Goal: Contribute content: Add original content to the website for others to see

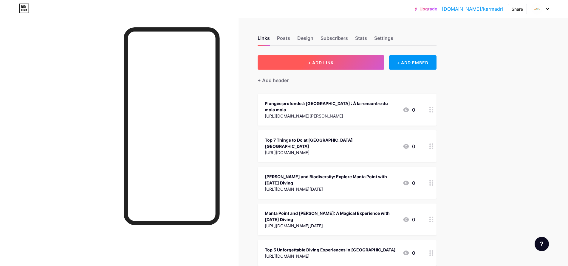
click at [338, 63] on button "+ ADD LINK" at bounding box center [320, 62] width 127 height 14
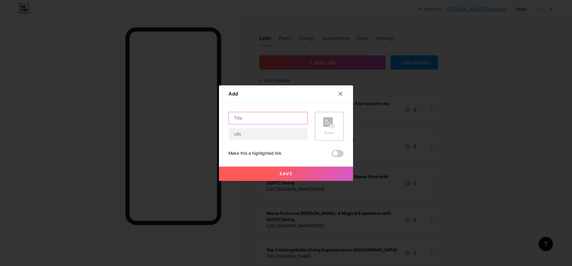
click at [267, 121] on input "text" at bounding box center [268, 118] width 79 height 12
click at [260, 137] on input "text" at bounding box center [268, 134] width 79 height 12
paste input "[URL][DOMAIN_NAME]"
type input "[URL][DOMAIN_NAME]"
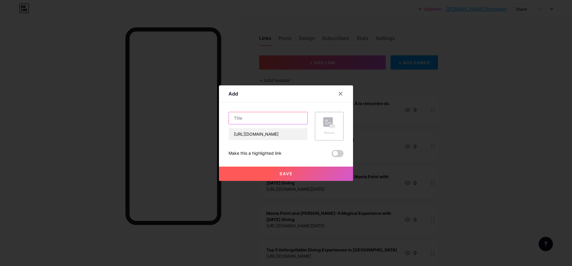
scroll to position [0, 0]
click at [279, 120] on input "text" at bounding box center [268, 118] width 79 height 12
paste input "Club de Plongée à [GEOGRAPHIC_DATA] : Ce Qu’il Faut Savoir Avant de Réserver"
type input "Club de Plongée à [GEOGRAPHIC_DATA] : Ce Qu’il Faut Savoir Avant de Réserver"
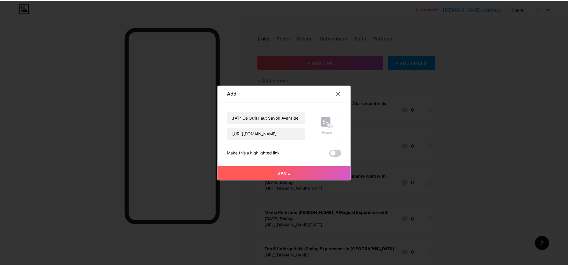
scroll to position [0, 0]
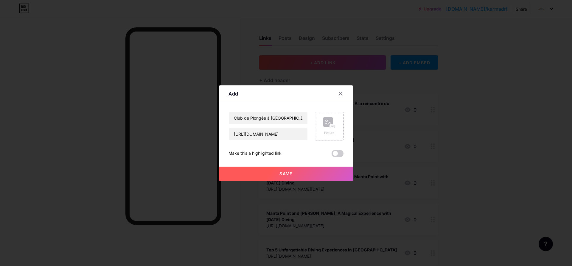
click at [329, 120] on rect at bounding box center [328, 122] width 10 height 10
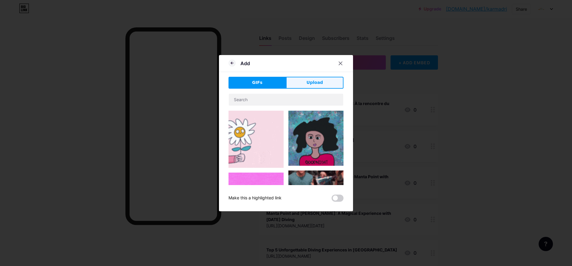
click at [307, 86] on button "Upload" at bounding box center [314, 83] width 57 height 12
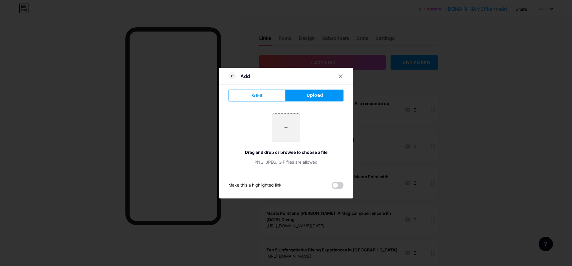
click at [277, 122] on input "file" at bounding box center [286, 128] width 28 height 28
type input "C:\fakepath\[DATE] Diving Yoga Logo.jpg"
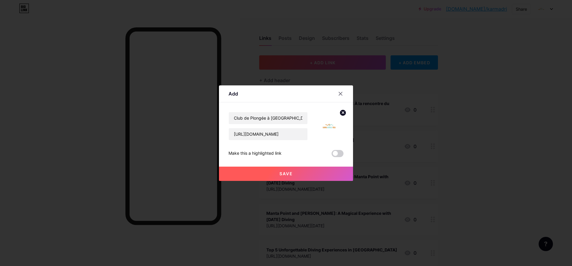
click at [338, 155] on span at bounding box center [338, 153] width 12 height 7
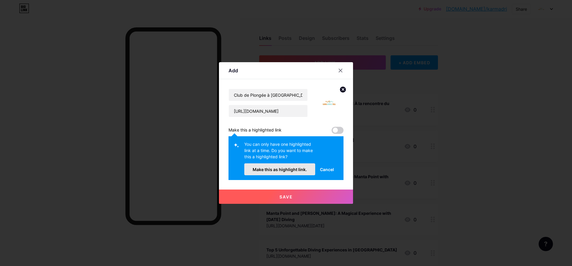
click at [277, 170] on span "Make this as highlight link." at bounding box center [280, 169] width 54 height 5
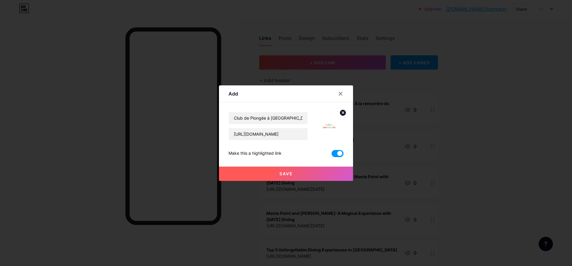
click at [299, 172] on button "Save" at bounding box center [286, 174] width 134 height 14
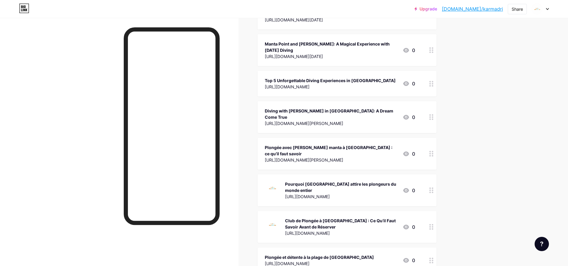
scroll to position [179, 0]
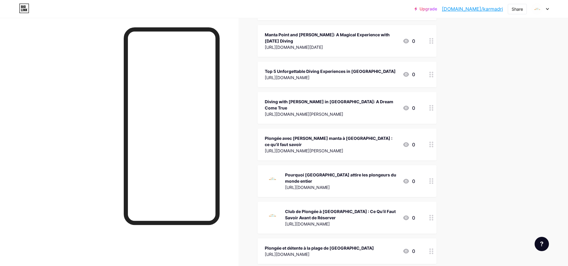
click at [433, 178] on icon at bounding box center [431, 181] width 4 height 6
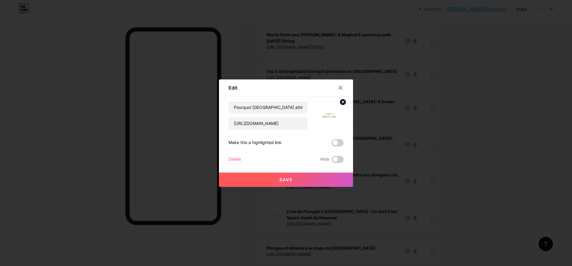
click at [342, 103] on icon at bounding box center [343, 102] width 2 height 2
click at [312, 173] on button "Save" at bounding box center [286, 180] width 134 height 14
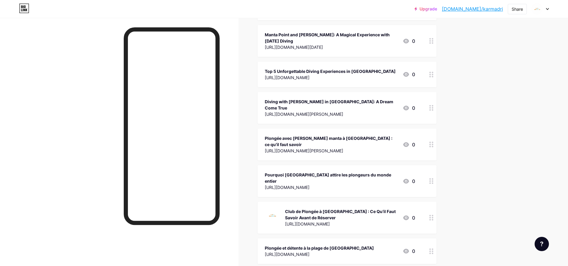
click at [435, 202] on div at bounding box center [431, 218] width 10 height 32
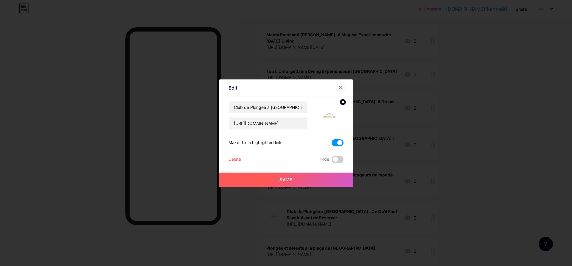
click at [341, 89] on icon at bounding box center [340, 87] width 5 height 5
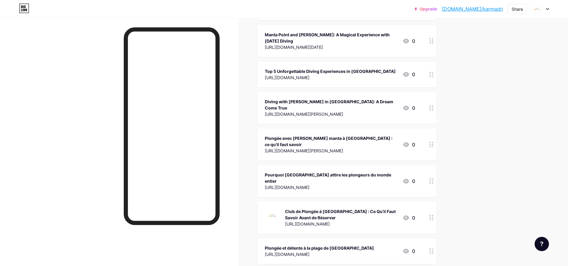
click at [480, 10] on link "[DOMAIN_NAME]/karmadri" at bounding box center [472, 8] width 61 height 7
click at [246, 123] on div "Links Posts Design Subscribers Stats Settings + ADD LINK + ADD EMBED + Add head…" at bounding box center [230, 251] width 461 height 824
